Goal: Communication & Community: Answer question/provide support

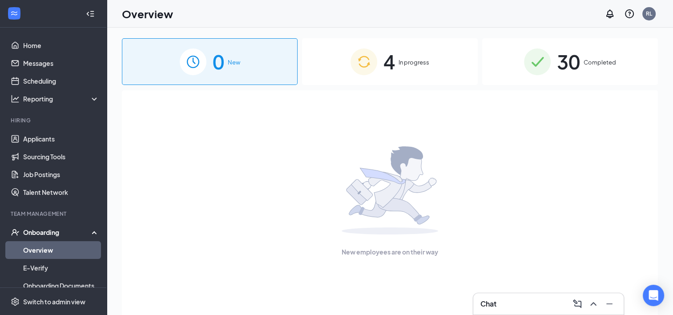
click at [382, 40] on div "4 In progress" at bounding box center [390, 61] width 176 height 47
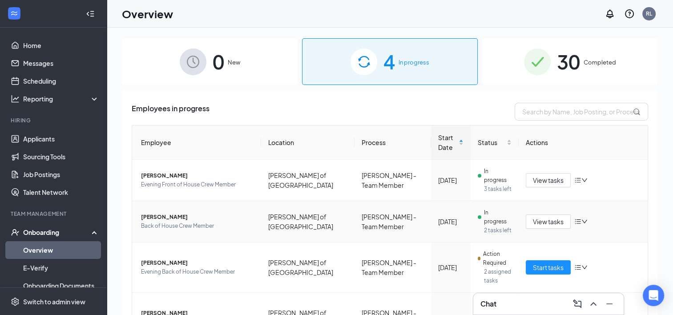
scroll to position [44, 0]
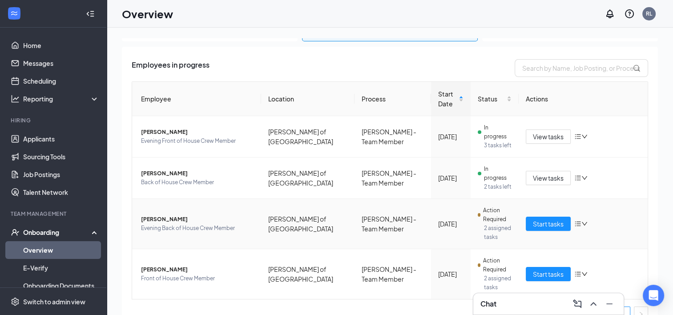
click at [164, 215] on span "[PERSON_NAME]" at bounding box center [197, 219] width 113 height 9
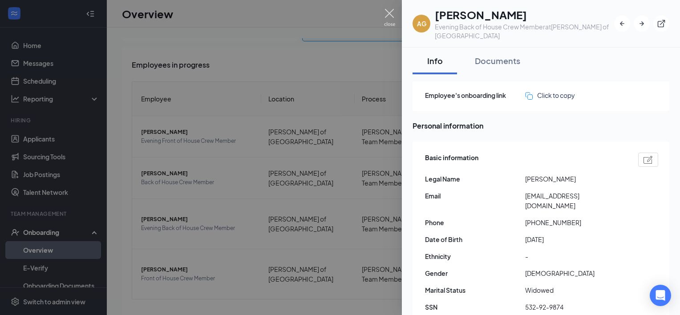
click at [392, 13] on img at bounding box center [389, 17] width 11 height 17
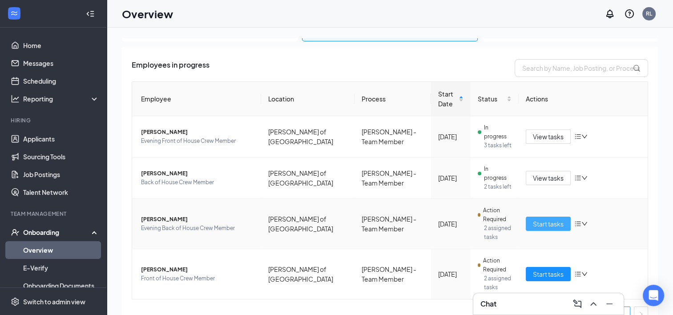
click at [538, 219] on span "Start tasks" at bounding box center [548, 224] width 31 height 10
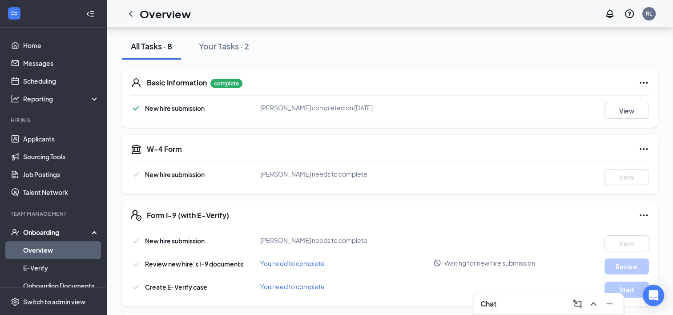
scroll to position [89, 0]
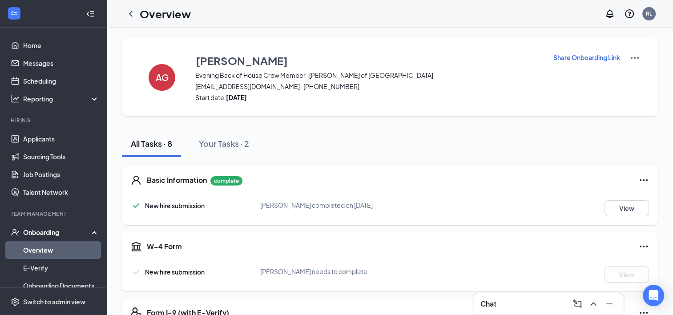
click at [47, 249] on link "Overview" at bounding box center [61, 250] width 76 height 18
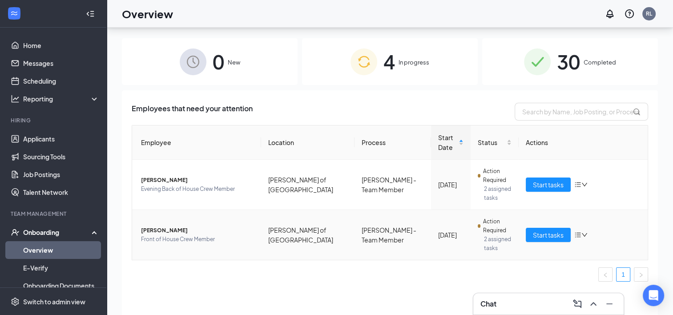
scroll to position [40, 0]
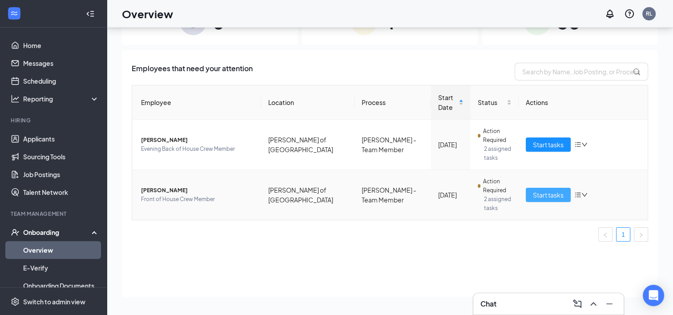
click at [538, 194] on span "Start tasks" at bounding box center [548, 195] width 31 height 10
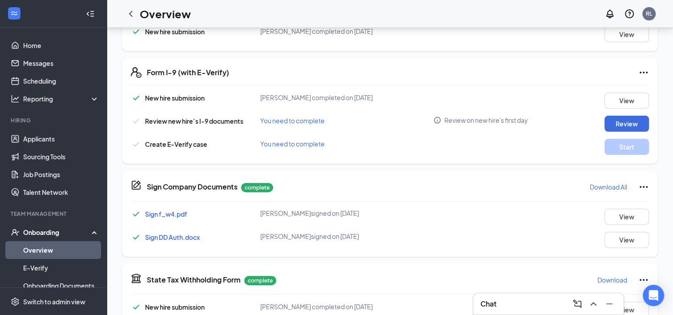
scroll to position [265, 0]
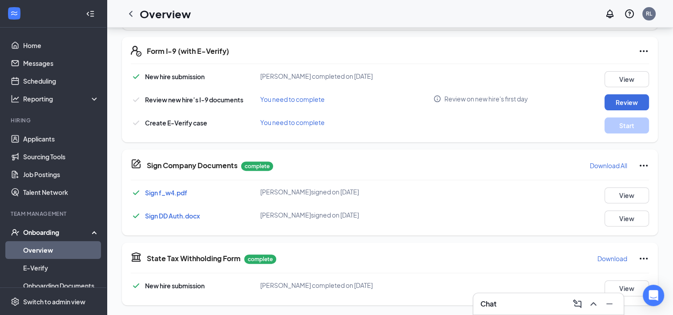
click at [497, 300] on h3 "Chat" at bounding box center [489, 304] width 16 height 10
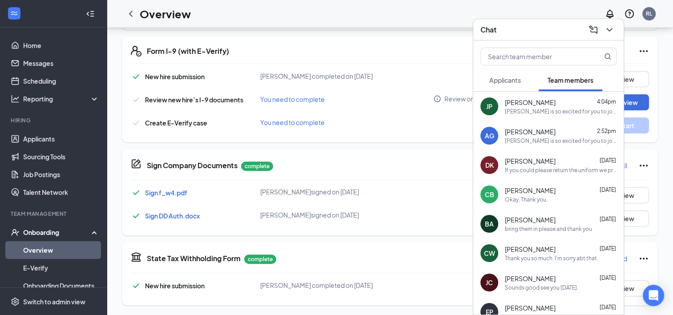
click at [533, 97] on div "JP [PERSON_NAME] 4:04pm [PERSON_NAME] is so excited for you to join our team! D…" at bounding box center [549, 106] width 150 height 29
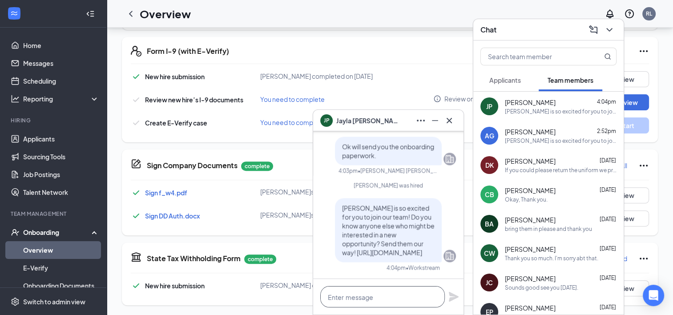
click at [358, 303] on textarea at bounding box center [382, 296] width 125 height 21
type textarea "H"
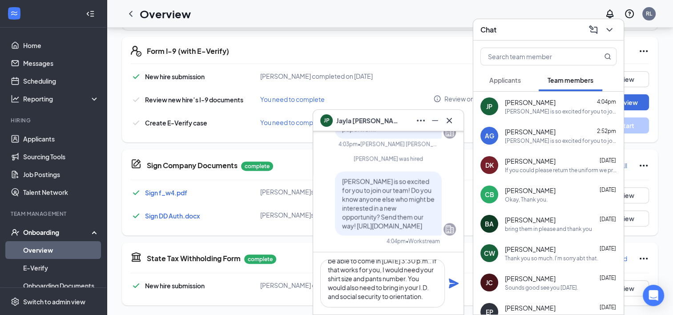
scroll to position [27, 0]
click at [414, 279] on textarea "[PERSON_NAME], I seen that you completed all of your tasks would you be able to…" at bounding box center [382, 284] width 125 height 48
type textarea "[PERSON_NAME], I seen that you completed all of your tasks would you be able to…"
click at [450, 283] on icon "Plane" at bounding box center [454, 283] width 11 height 11
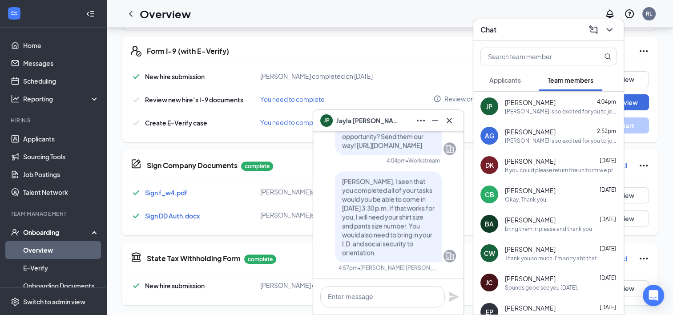
scroll to position [0, 0]
click at [450, 117] on icon "Cross" at bounding box center [449, 120] width 11 height 11
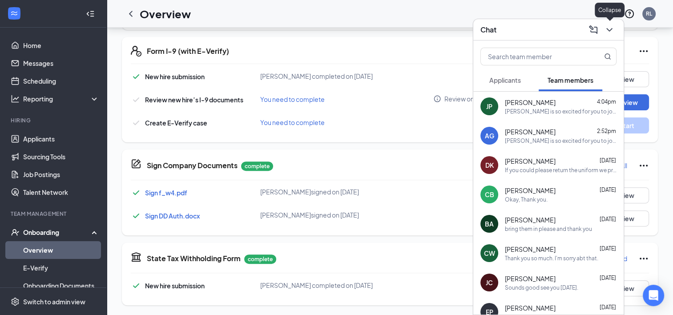
click at [608, 29] on icon "ChevronDown" at bounding box center [610, 30] width 6 height 4
